Goal: Information Seeking & Learning: Learn about a topic

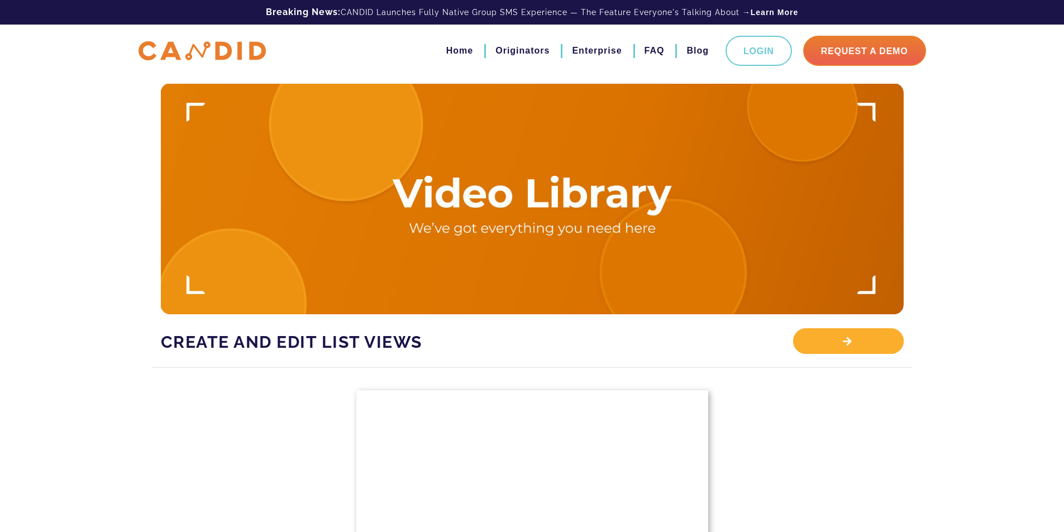
click at [851, 341] on div "View Library" at bounding box center [848, 341] width 110 height 26
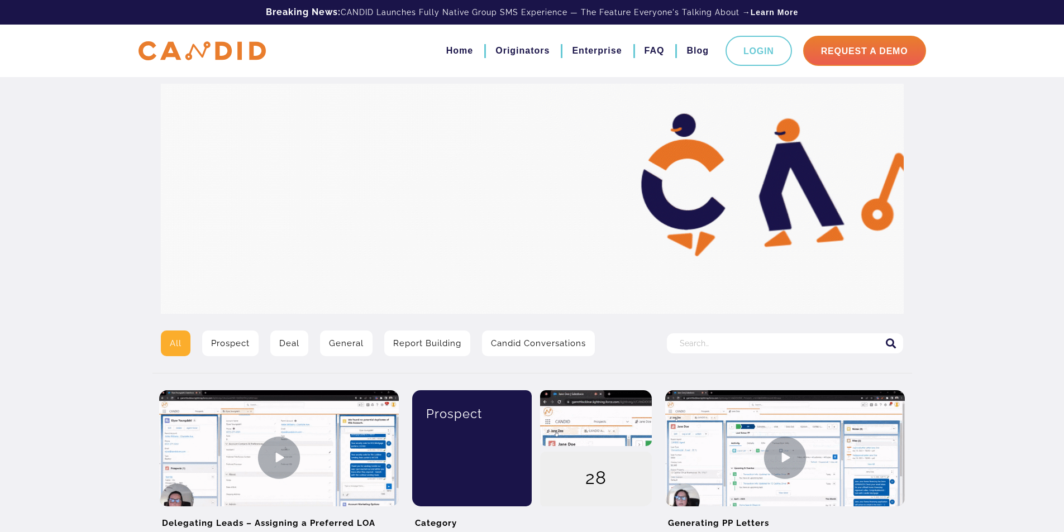
click at [441, 343] on link "Report Building" at bounding box center [427, 344] width 86 height 26
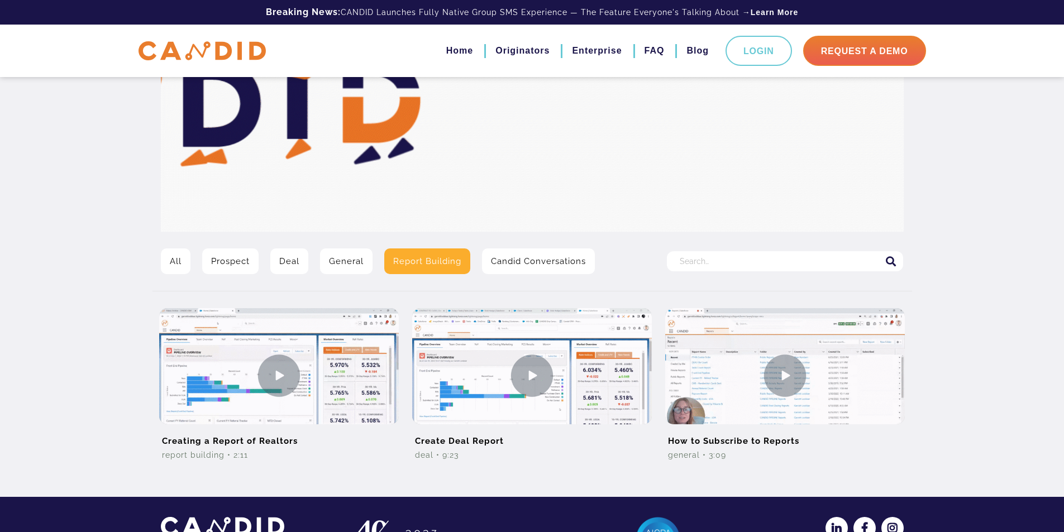
scroll to position [32, 0]
